Goal: Complete application form

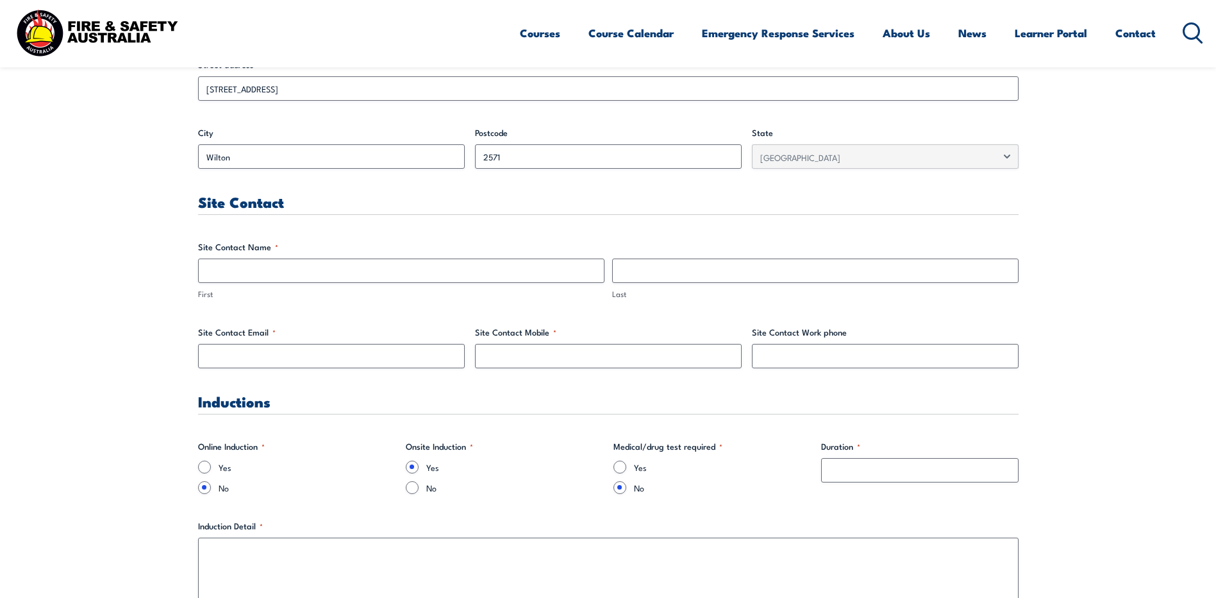
scroll to position [577, 0]
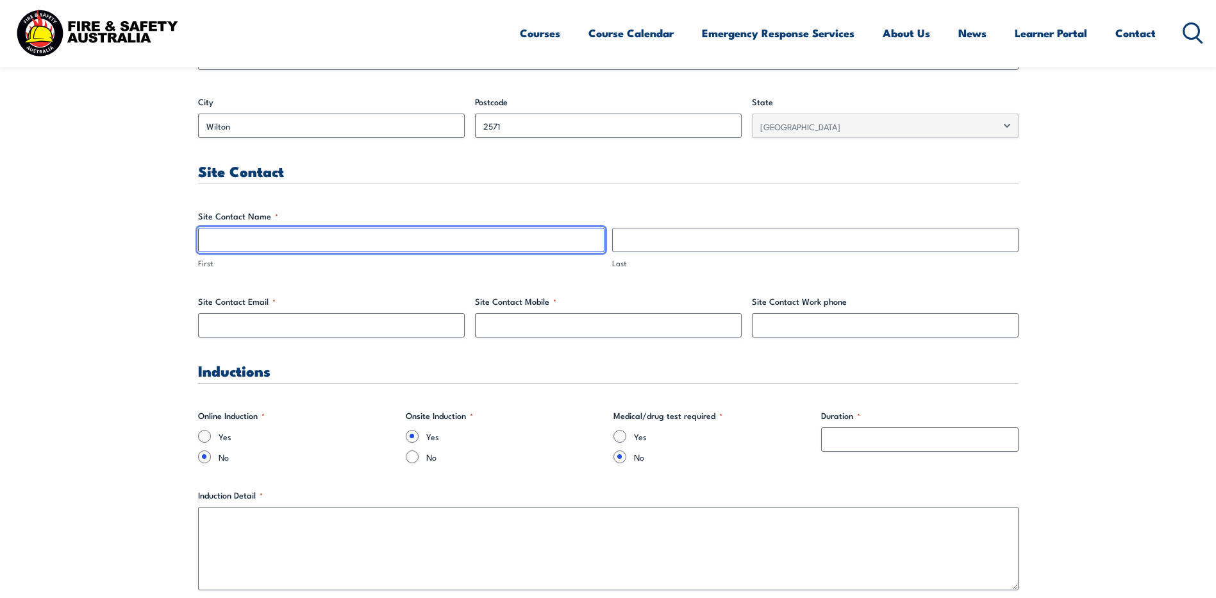
click at [296, 102] on input "First" at bounding box center [401, 240] width 406 height 24
type input "[PERSON_NAME]"
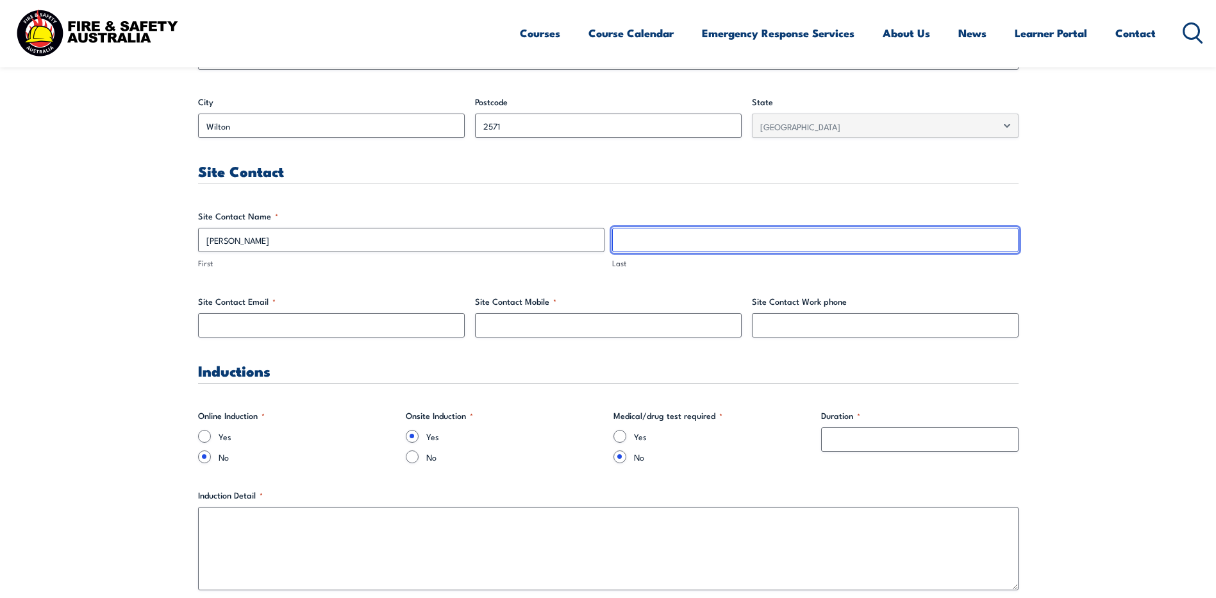
click at [309, 102] on input "Last" at bounding box center [815, 240] width 406 height 24
type input "Cornish"
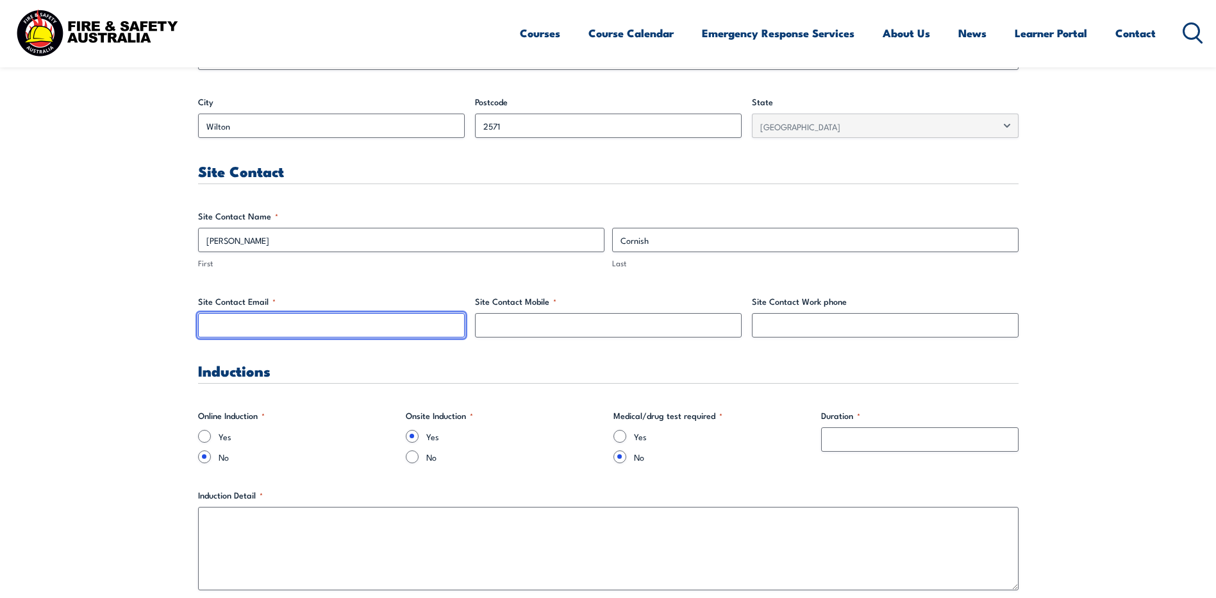
click at [280, 102] on input "Site Contact Email *" at bounding box center [331, 325] width 267 height 24
type input "[PERSON_NAME][EMAIL_ADDRESS][PERSON_NAME][DOMAIN_NAME]"
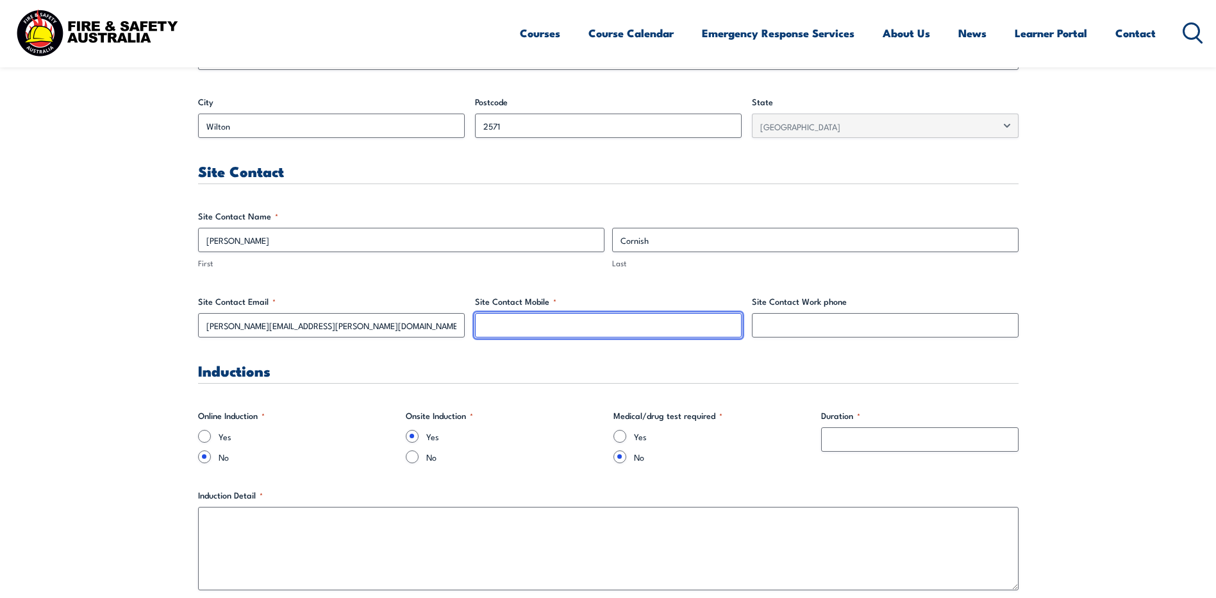
click at [309, 102] on input "Site Contact Mobile *" at bounding box center [608, 325] width 267 height 24
paste input "+61 (400) 624973"
type input "+61 (400) 624973"
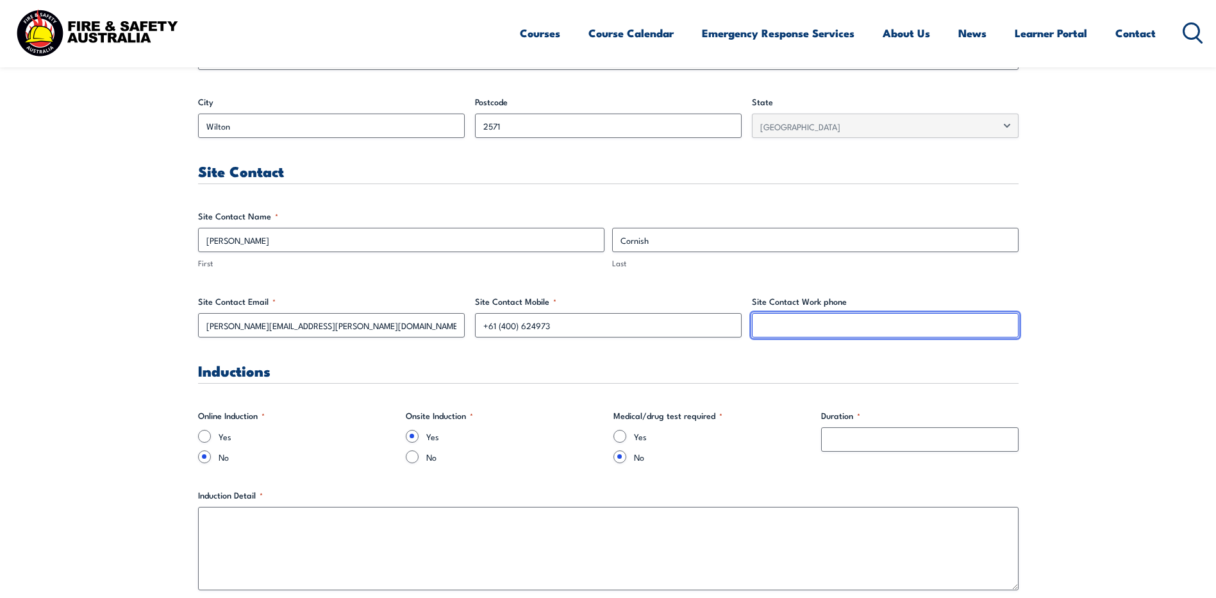
click at [309, 102] on input "Site Contact Work phone" at bounding box center [885, 325] width 267 height 24
paste input "[PHONE_NUMBER]"
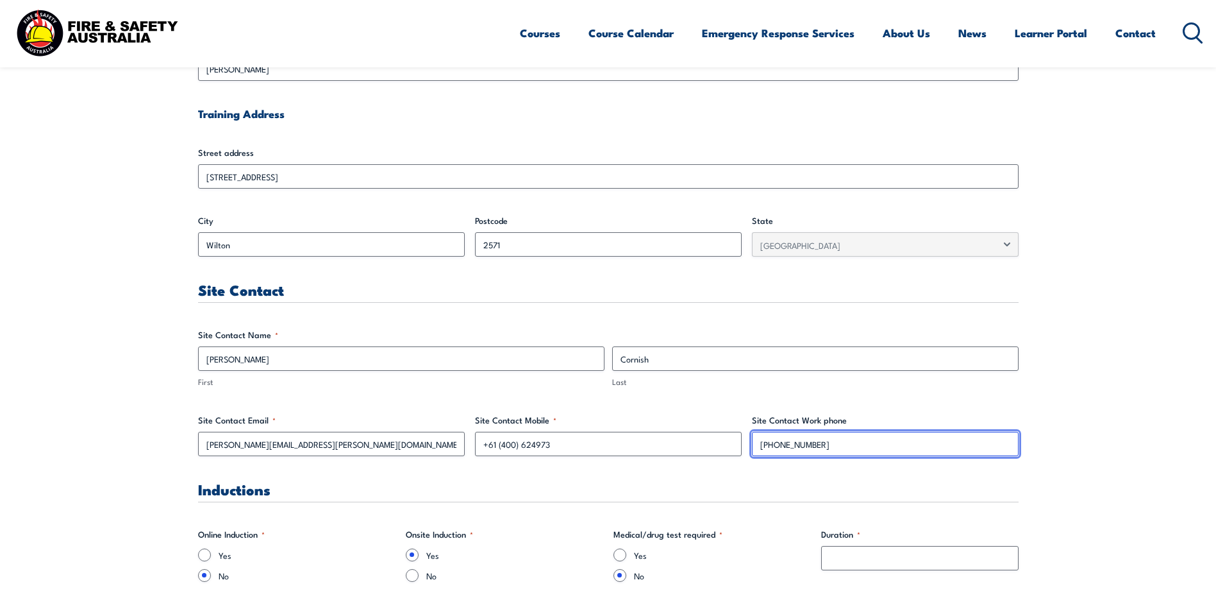
scroll to position [513, 0]
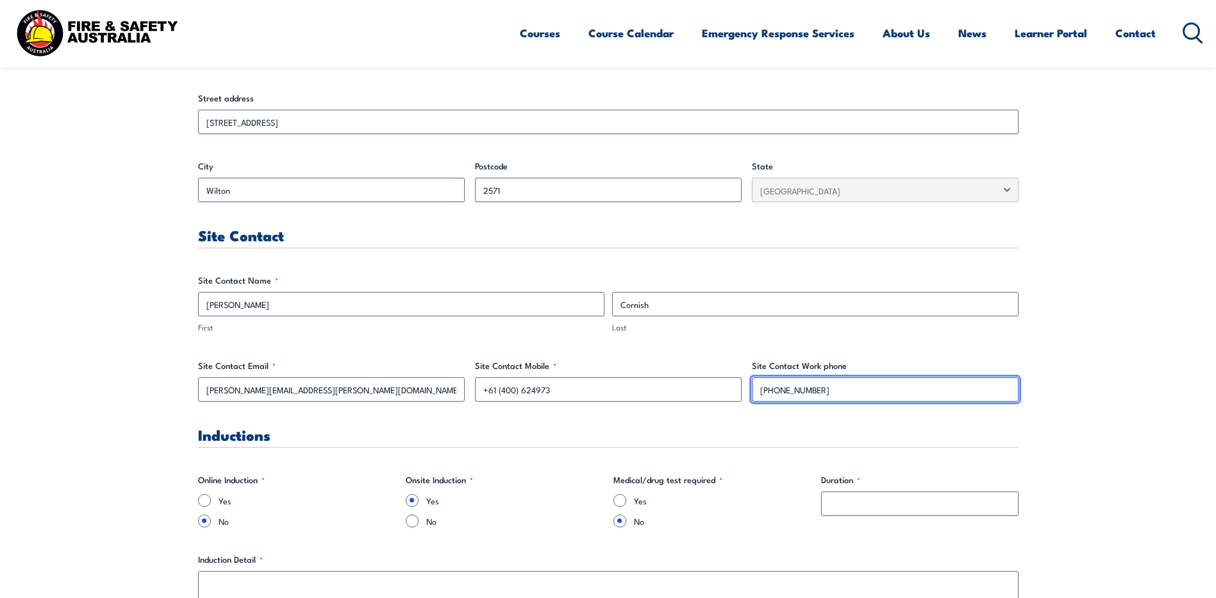
type input "[PHONE_NUMBER]"
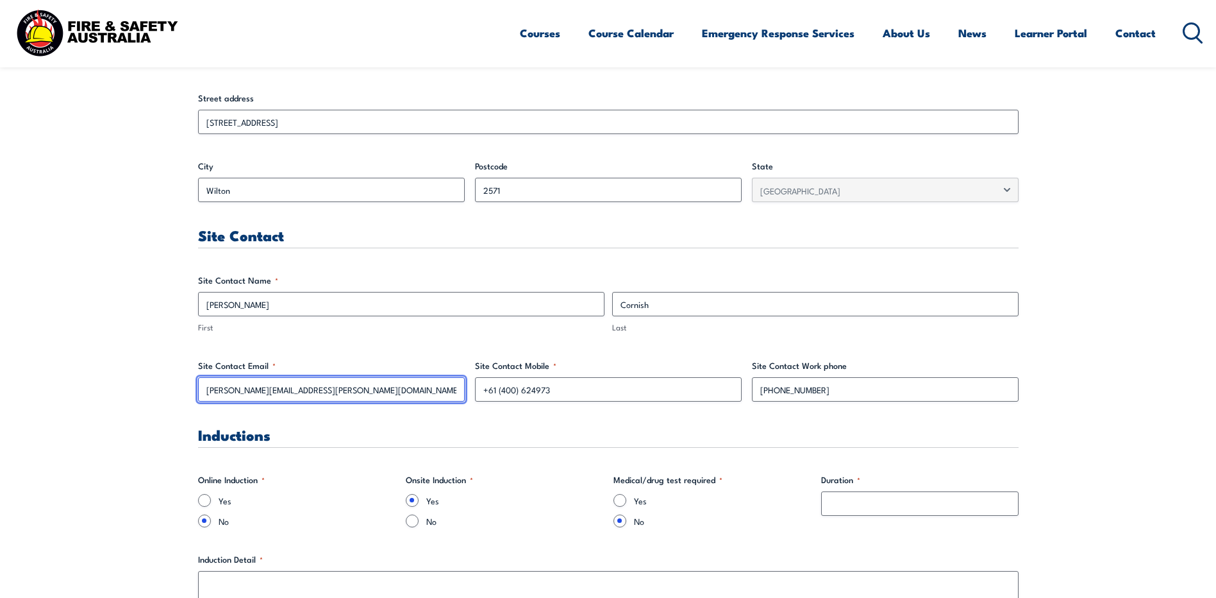
drag, startPoint x: 330, startPoint y: 392, endPoint x: 201, endPoint y: 392, distance: 128.9
click at [201, 102] on input "[PERSON_NAME][EMAIL_ADDRESS][PERSON_NAME][DOMAIN_NAME]" at bounding box center [331, 389] width 267 height 24
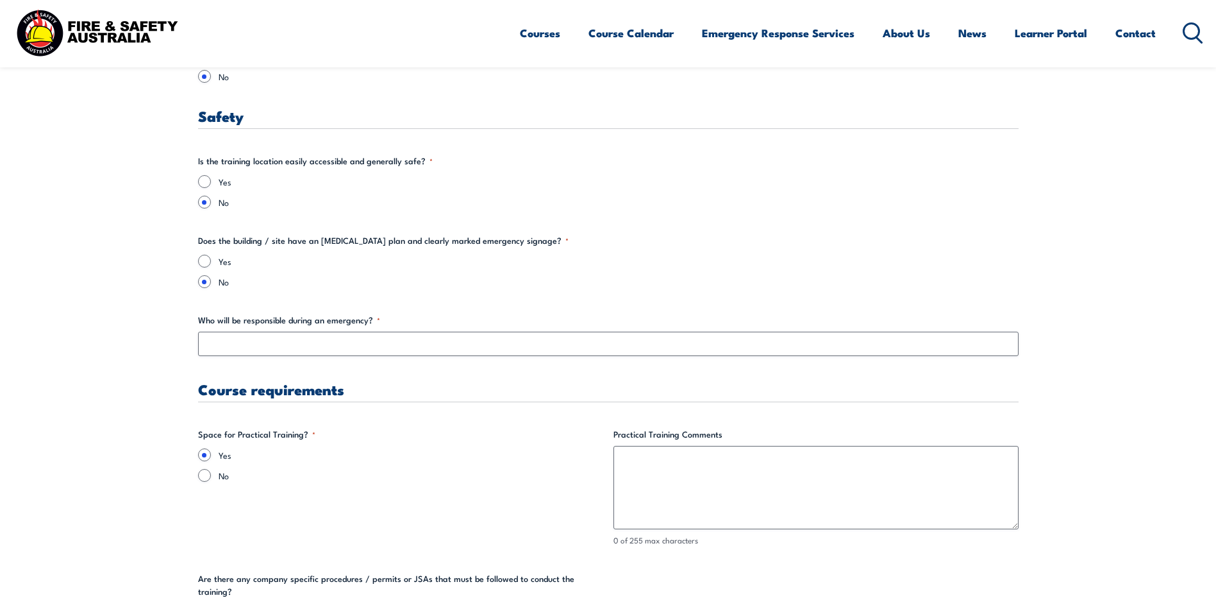
scroll to position [2244, 0]
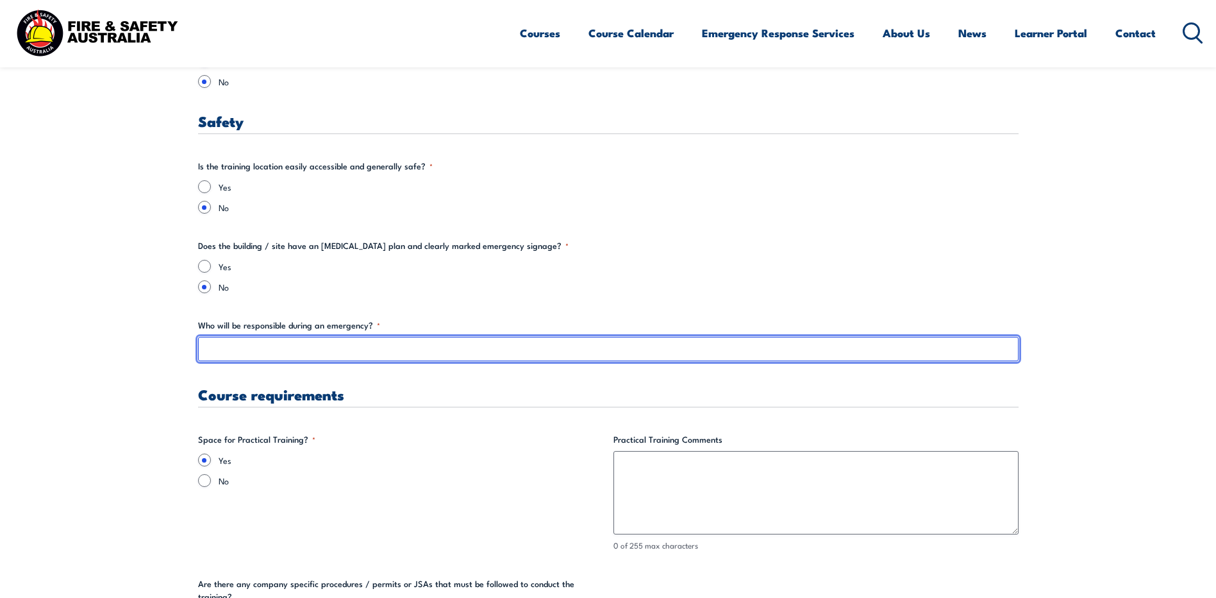
click at [262, 102] on input "Who will be responsible during an emergency? *" at bounding box center [608, 349] width 821 height 24
paste input "[PERSON_NAME][EMAIL_ADDRESS][PERSON_NAME][DOMAIN_NAME]"
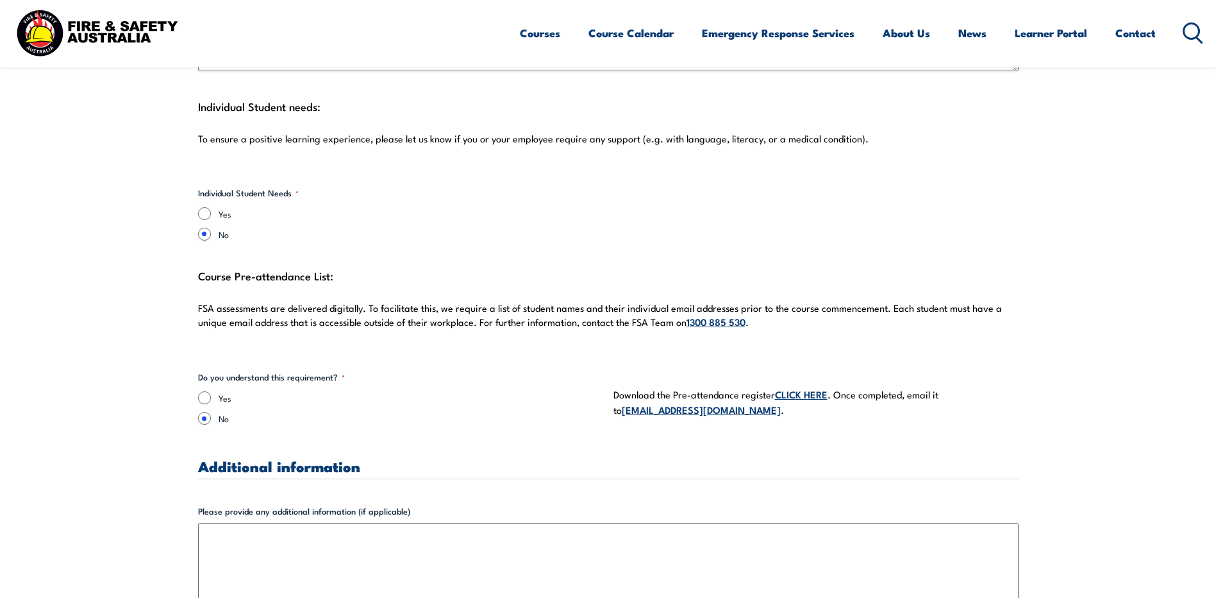
scroll to position [3398, 0]
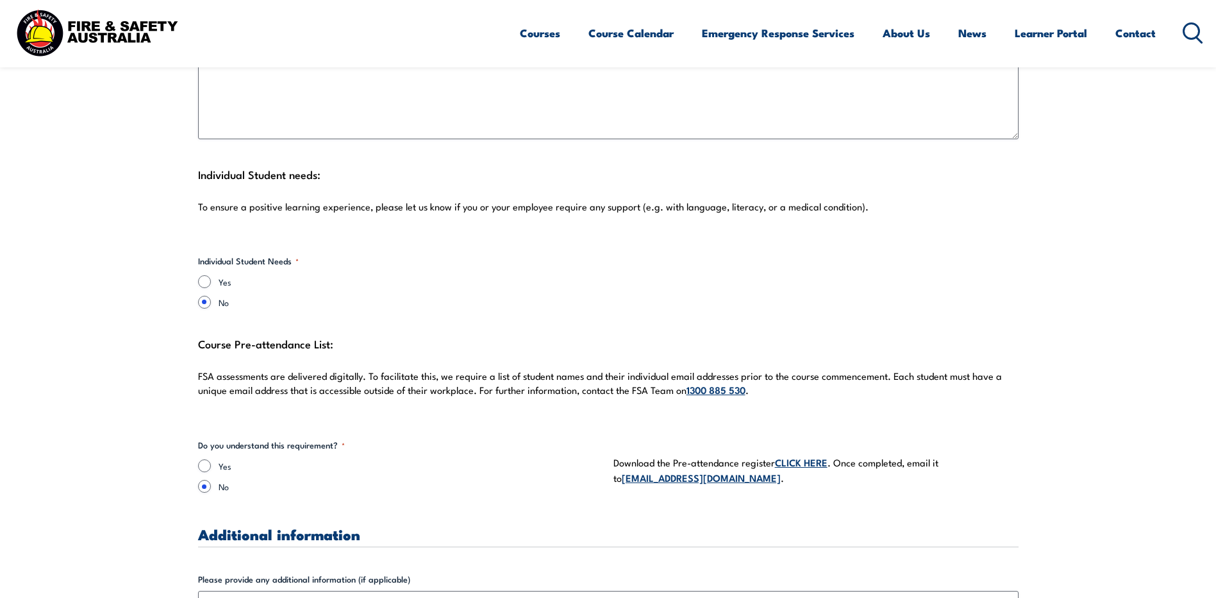
type input "[PERSON_NAME][EMAIL_ADDRESS][PERSON_NAME][DOMAIN_NAME]"
click at [309, 102] on link "CLICK HERE" at bounding box center [801, 462] width 53 height 14
